Goal: Transaction & Acquisition: Purchase product/service

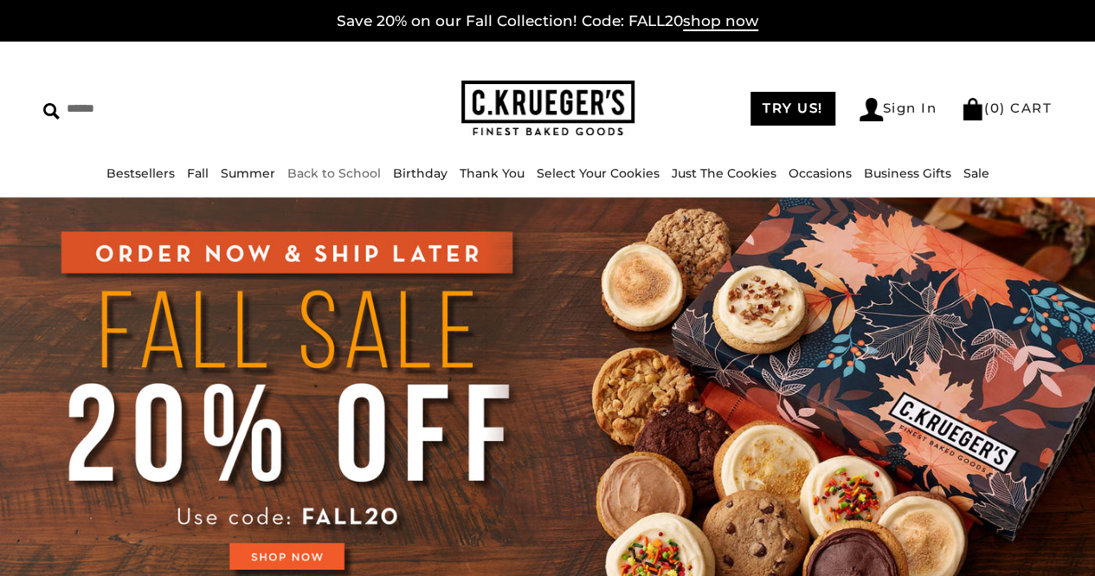
click at [318, 172] on link "Back to School" at bounding box center [333, 173] width 93 height 16
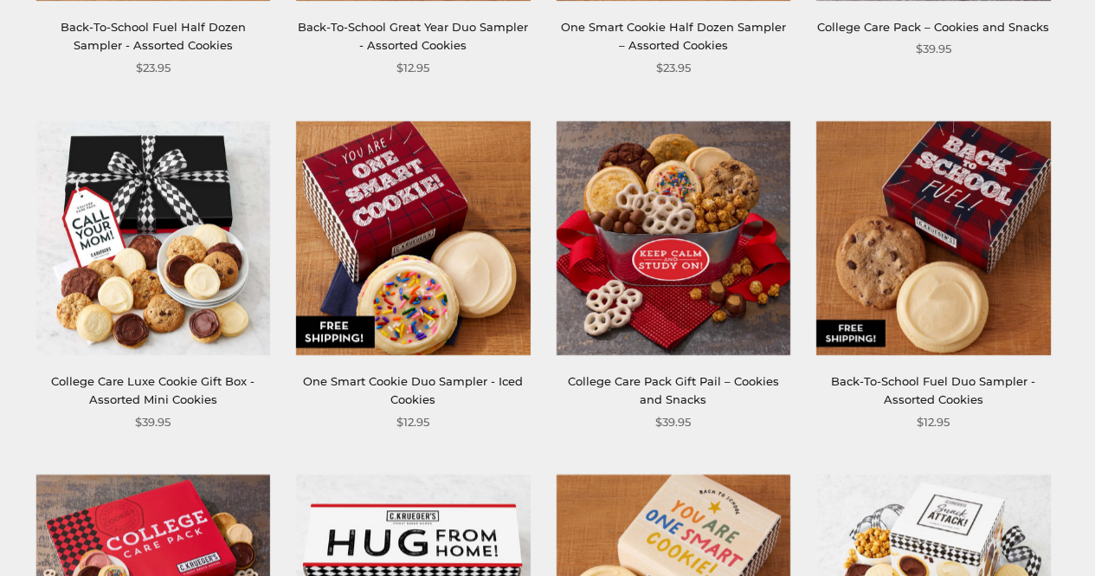
scroll to position [589, 0]
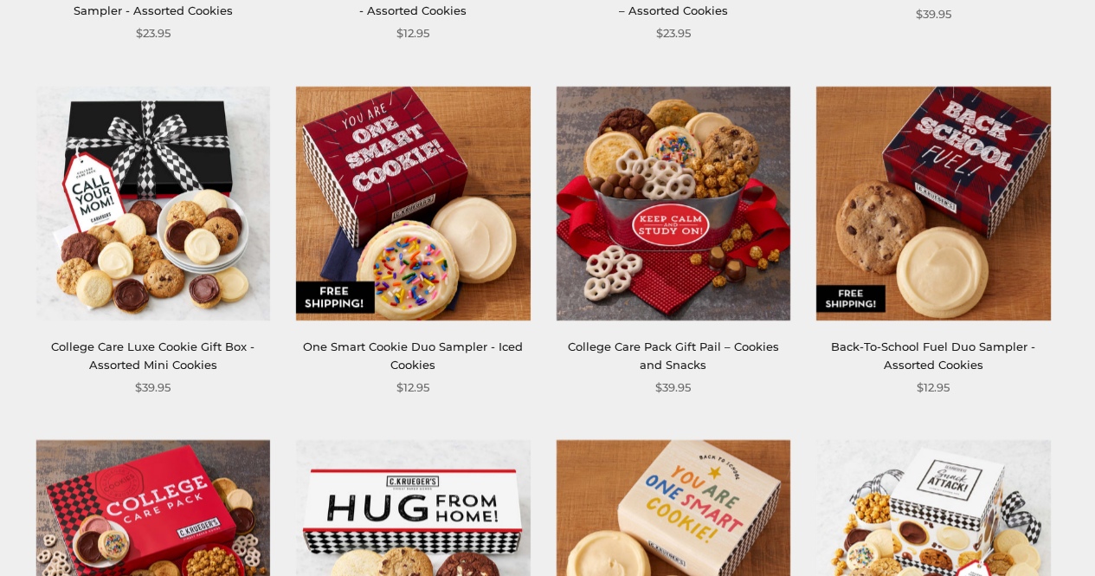
click at [177, 358] on link "College Care Luxe Cookie Gift Box - Assorted Mini Cookies" at bounding box center [152, 355] width 203 height 32
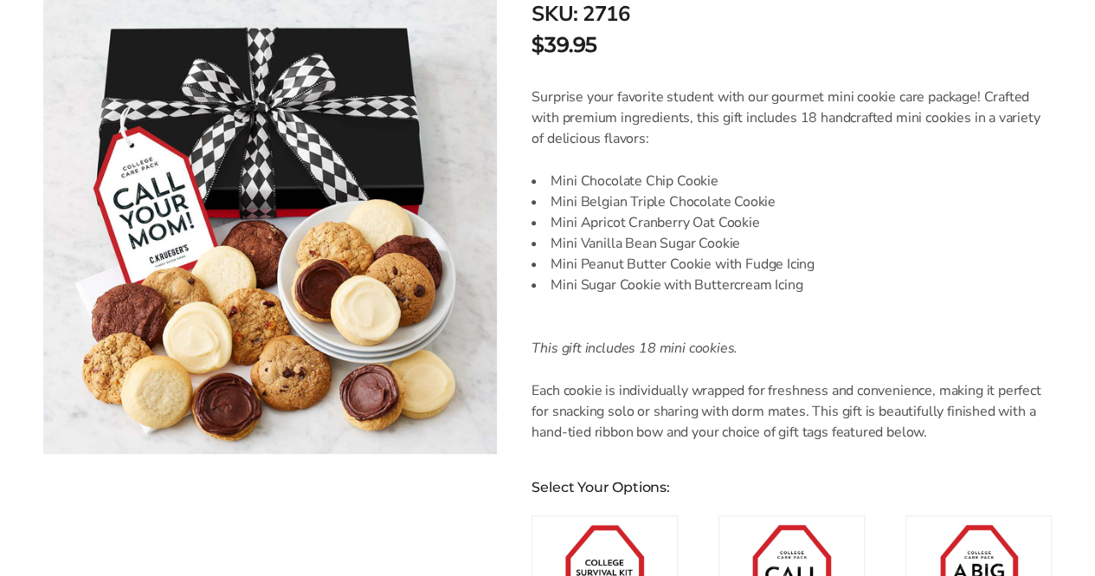
scroll to position [421, 0]
